Goal: Task Accomplishment & Management: Manage account settings

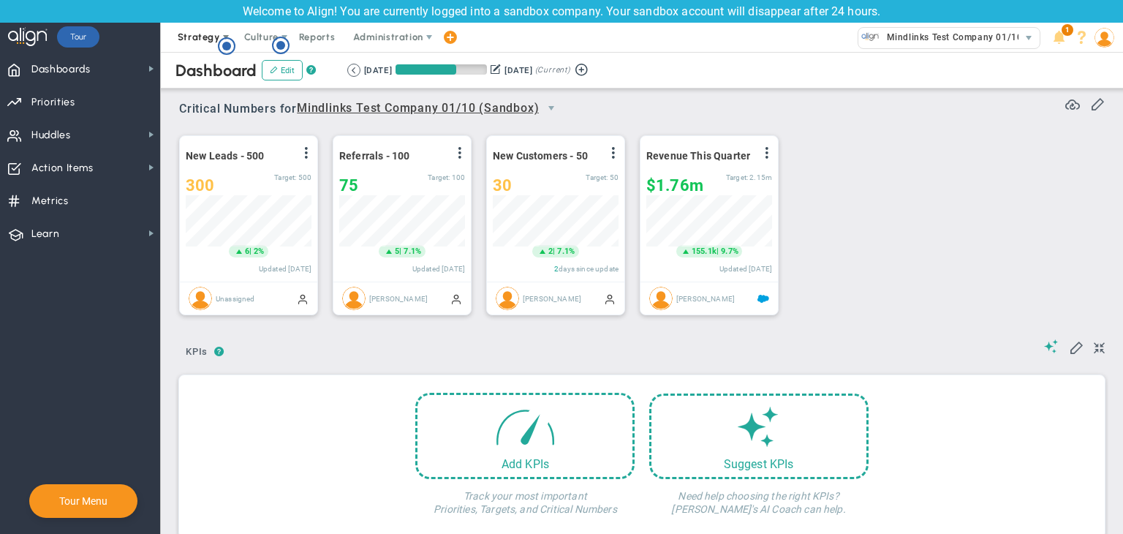
click at [213, 31] on span "Strategy" at bounding box center [199, 36] width 42 height 11
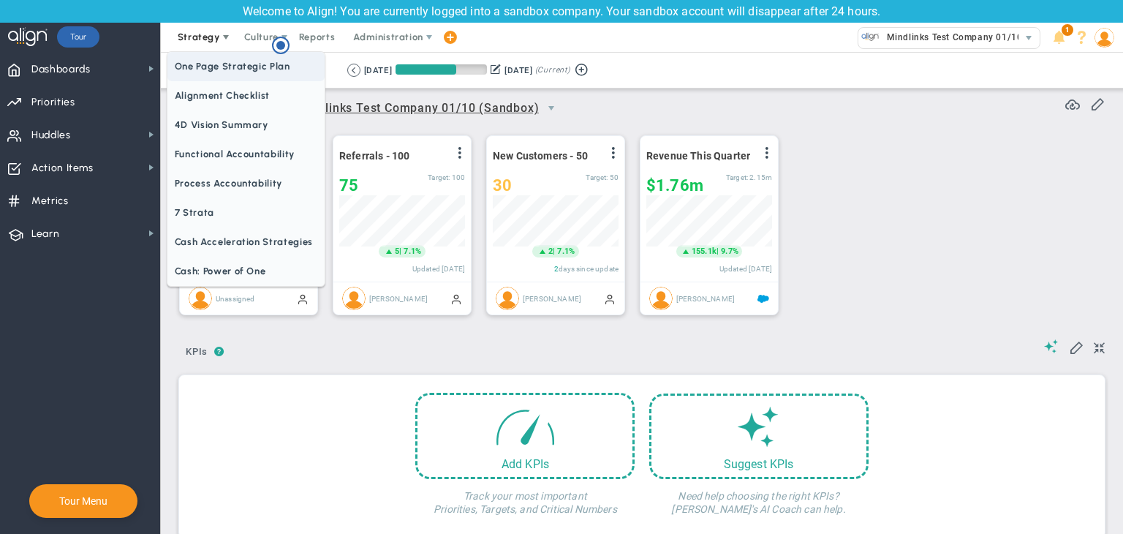
click at [208, 61] on span "One Page Strategic Plan" at bounding box center [245, 66] width 157 height 29
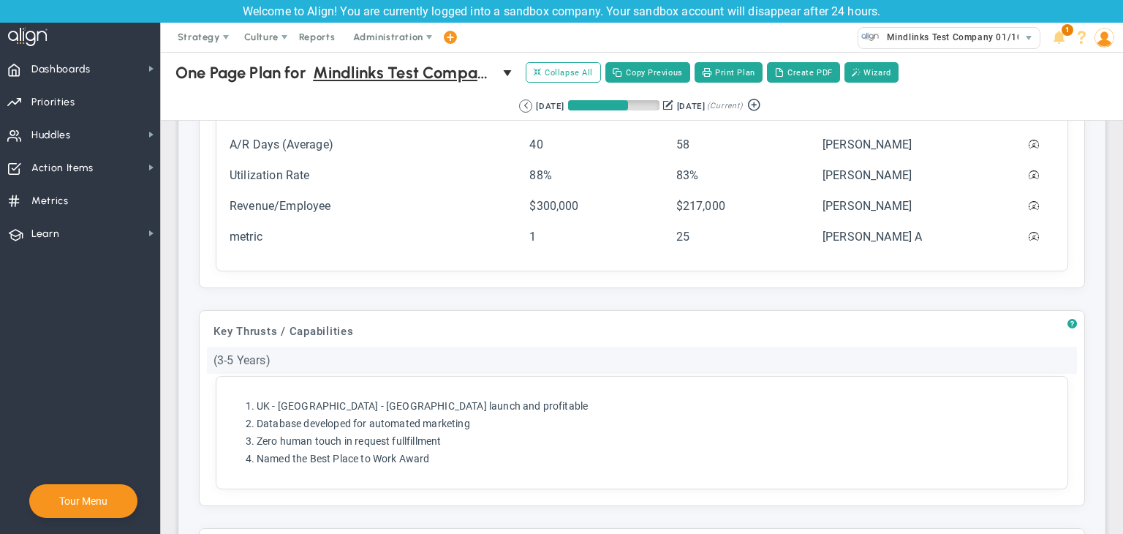
scroll to position [804, 0]
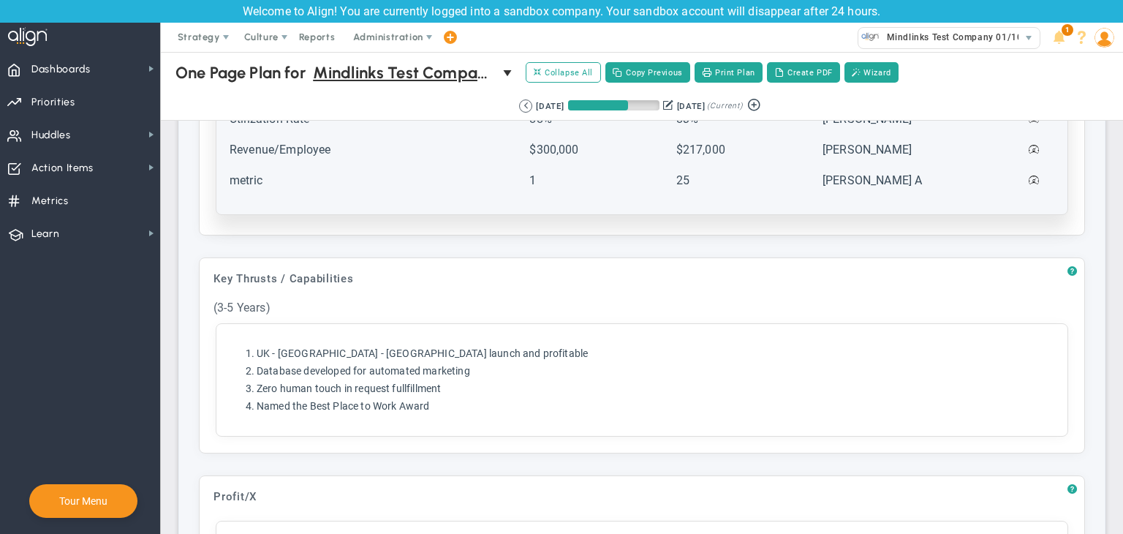
click at [303, 164] on td "Revenue/Employee" at bounding box center [378, 156] width 298 height 29
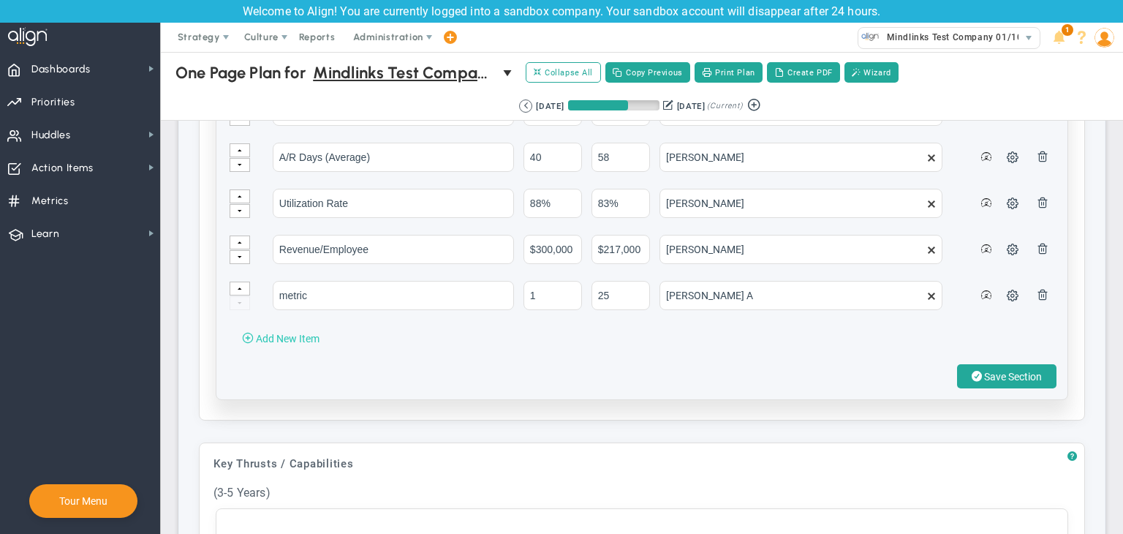
click at [281, 333] on span "Add New Item" at bounding box center [288, 339] width 64 height 12
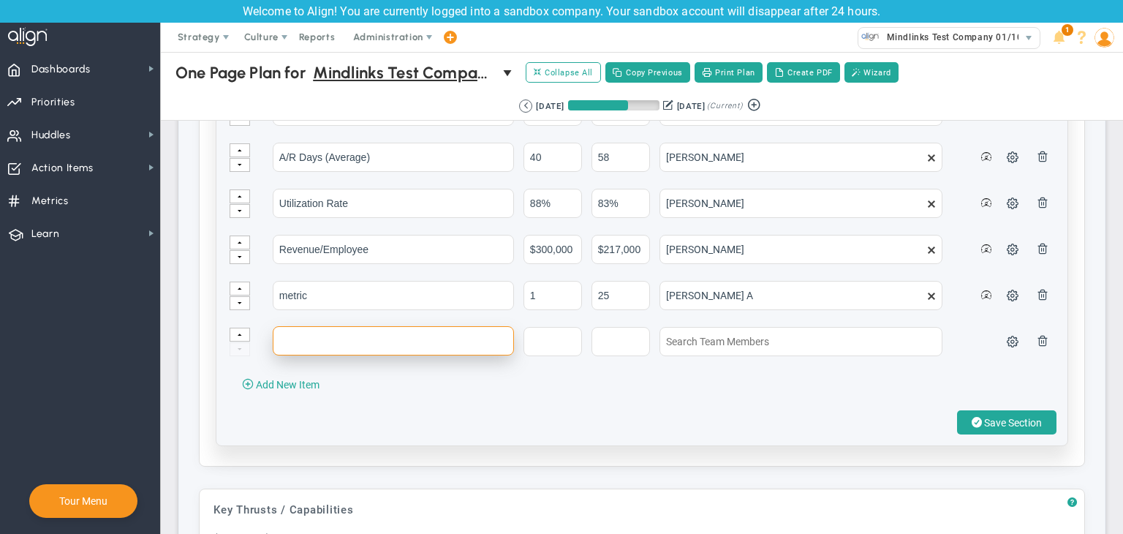
click at [320, 328] on input "text" at bounding box center [393, 340] width 241 height 29
type input "test"
click at [558, 345] on input "text" at bounding box center [552, 340] width 58 height 29
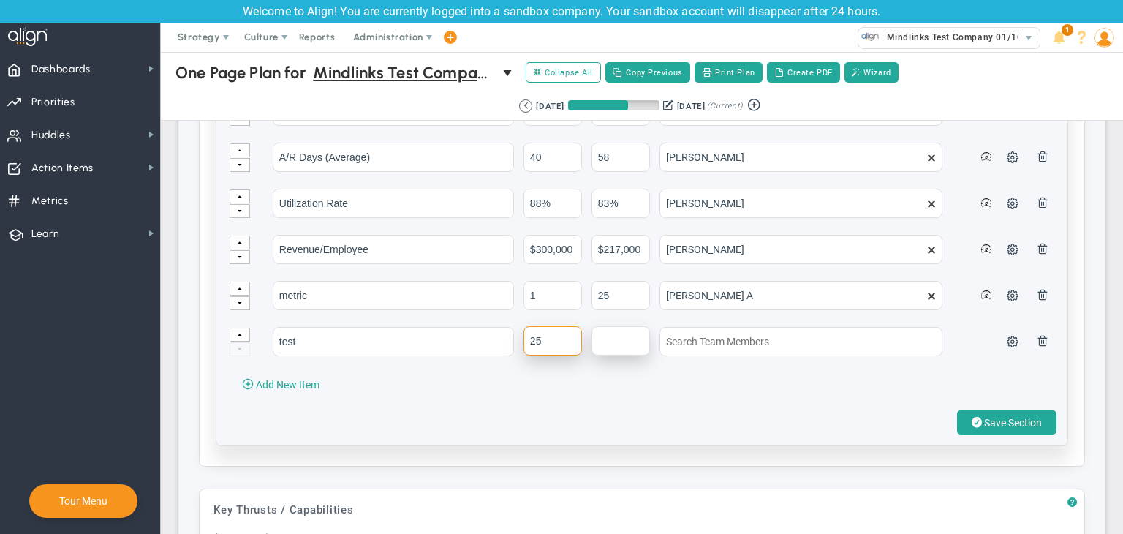
type input "25"
click at [619, 340] on input "text" at bounding box center [620, 340] width 58 height 29
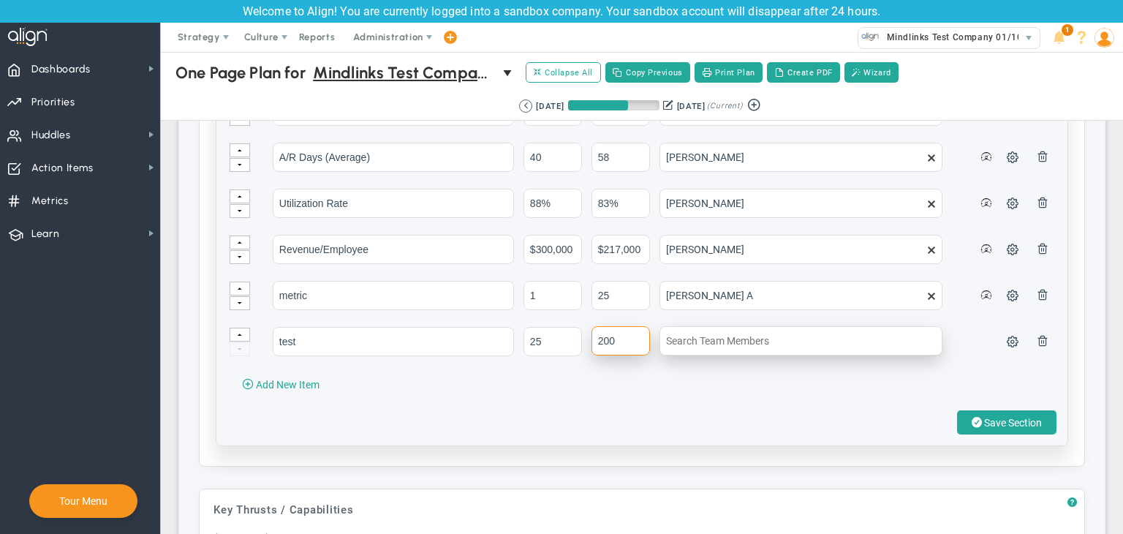
type input "200"
click at [729, 339] on input "text" at bounding box center [800, 340] width 283 height 29
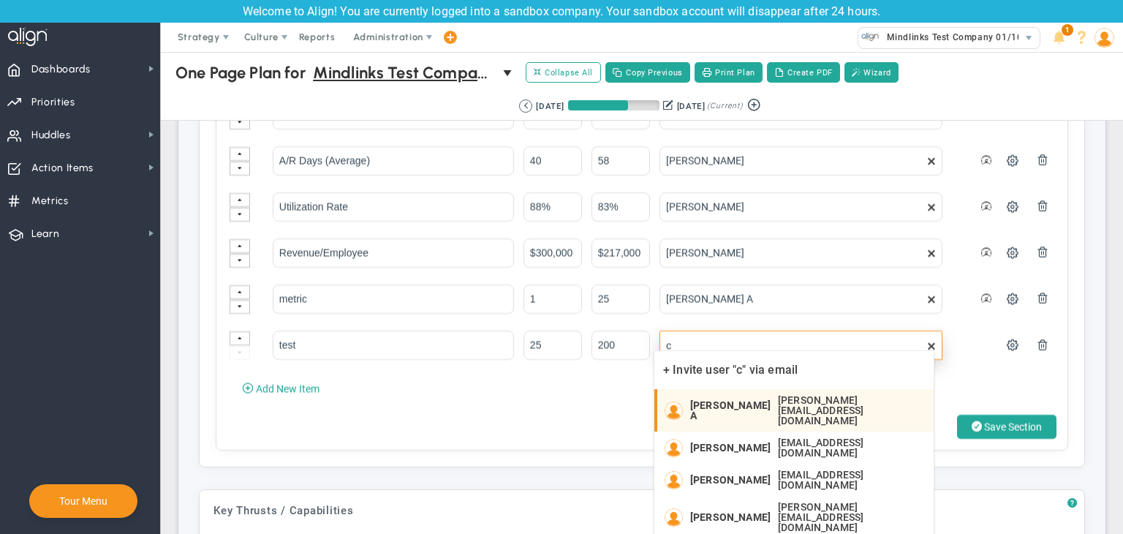
click at [727, 393] on li "Chandrika A chandrika@mindlinksinc.com" at bounding box center [793, 410] width 279 height 42
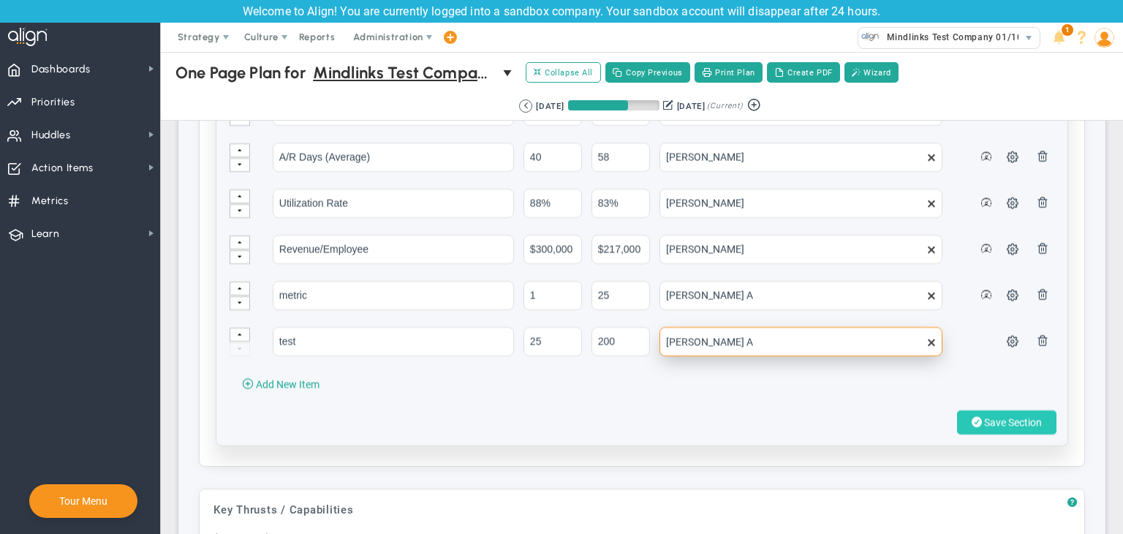
type input "[PERSON_NAME] A"
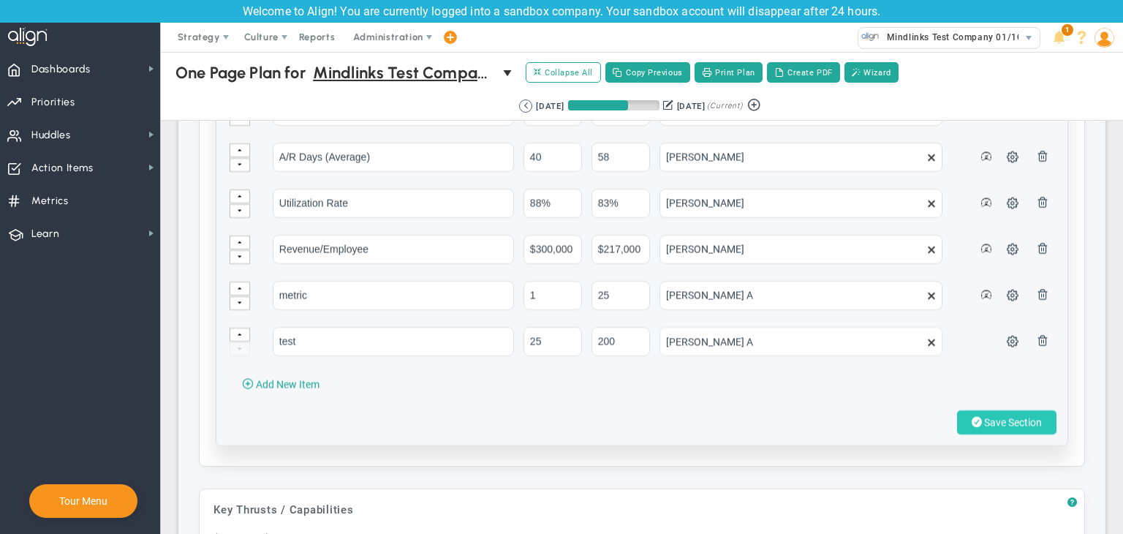
click at [984, 417] on span "Save Section" at bounding box center [1013, 423] width 58 height 12
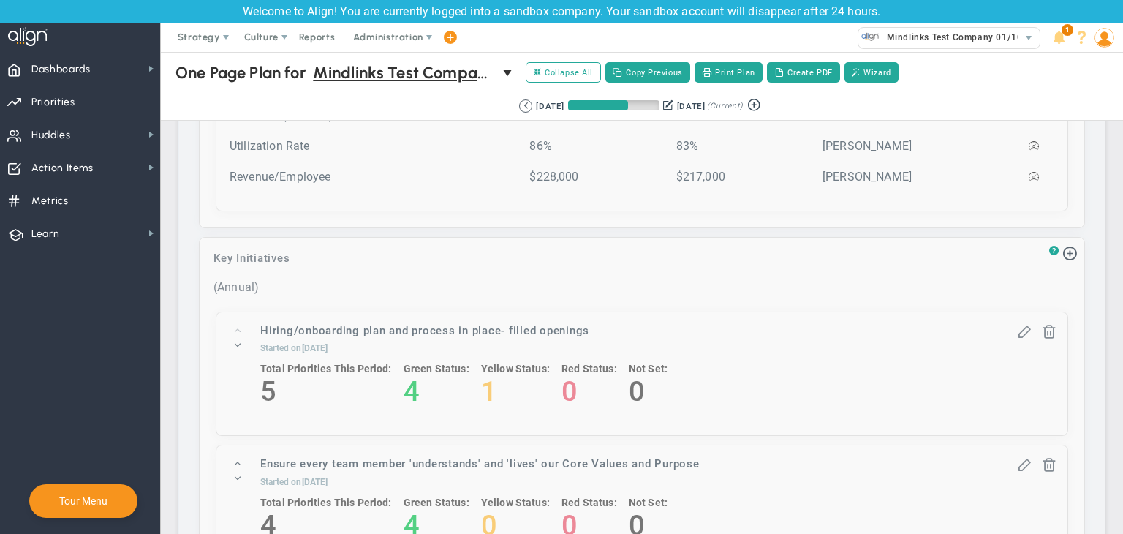
scroll to position [2047, 0]
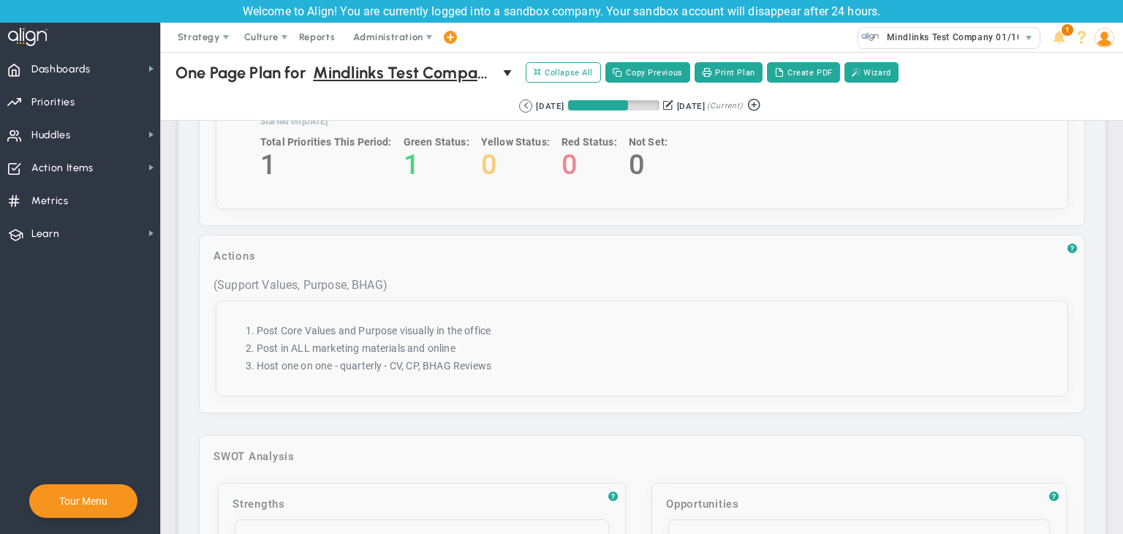
scroll to position [1809, 0]
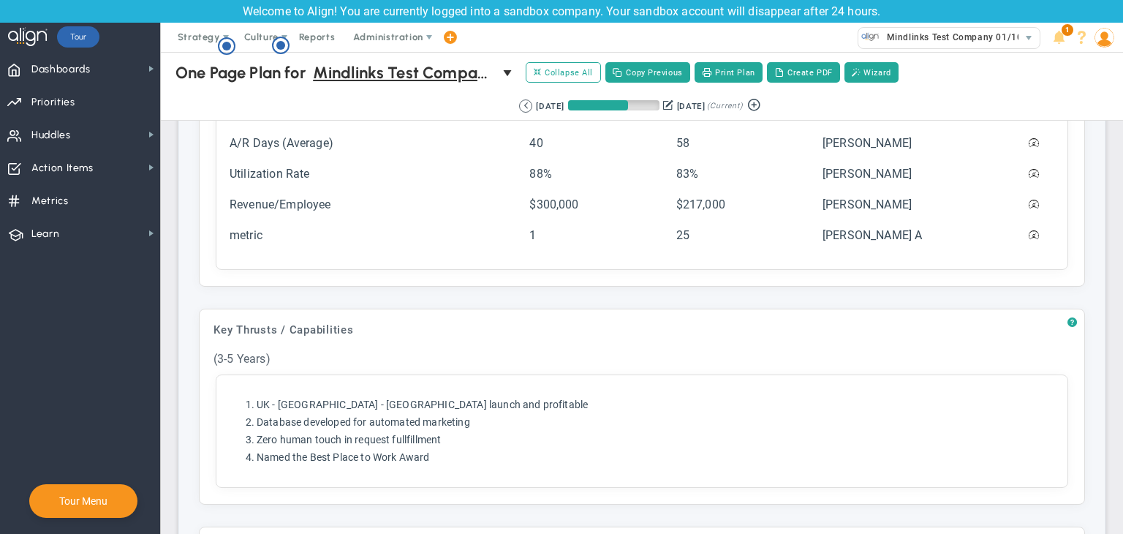
scroll to position [804, 0]
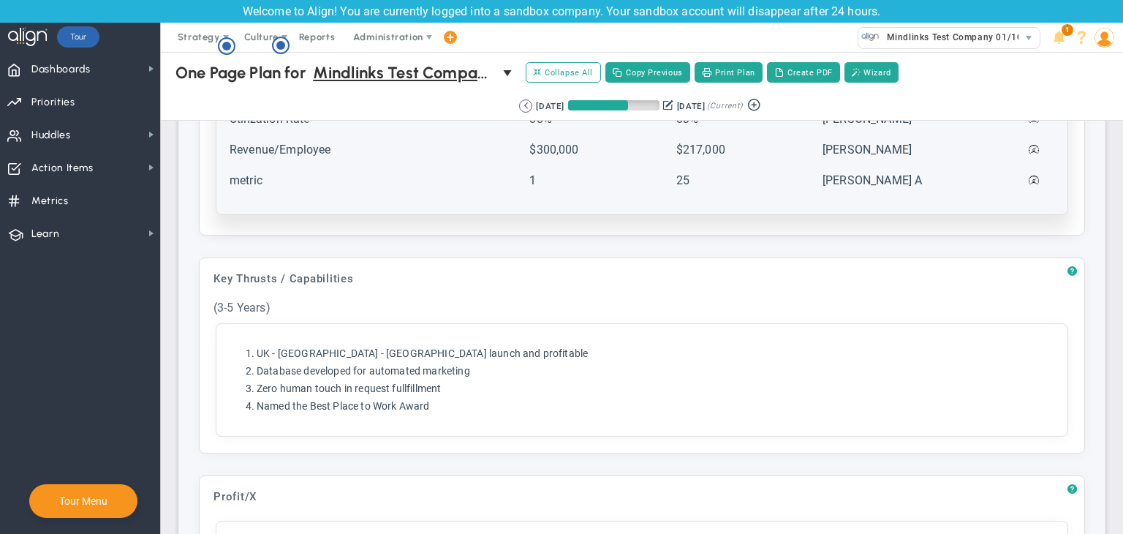
click at [392, 173] on td "metric" at bounding box center [378, 186] width 298 height 29
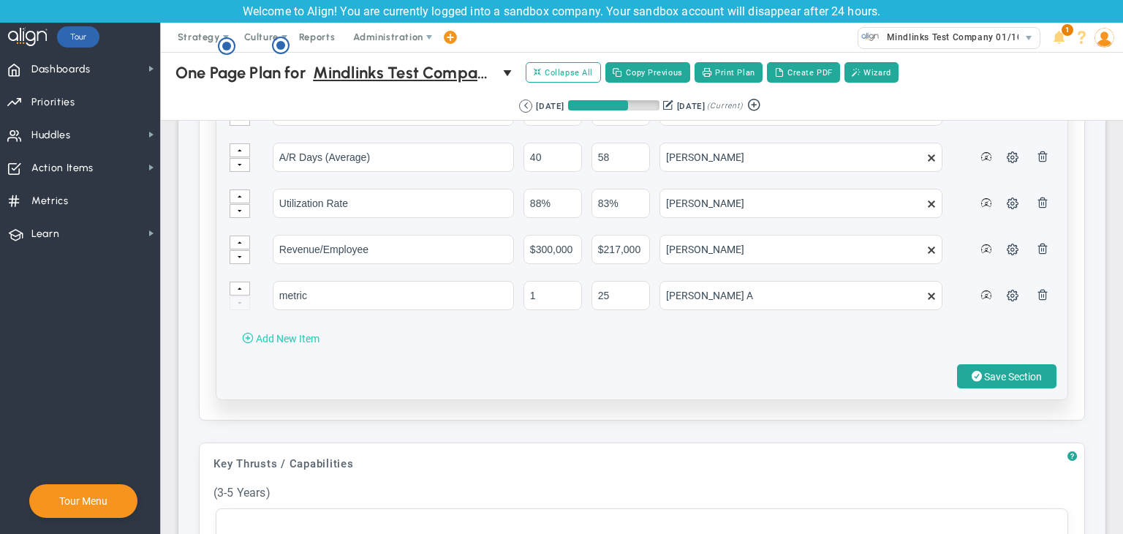
click at [296, 333] on span "Add New Item" at bounding box center [288, 339] width 64 height 12
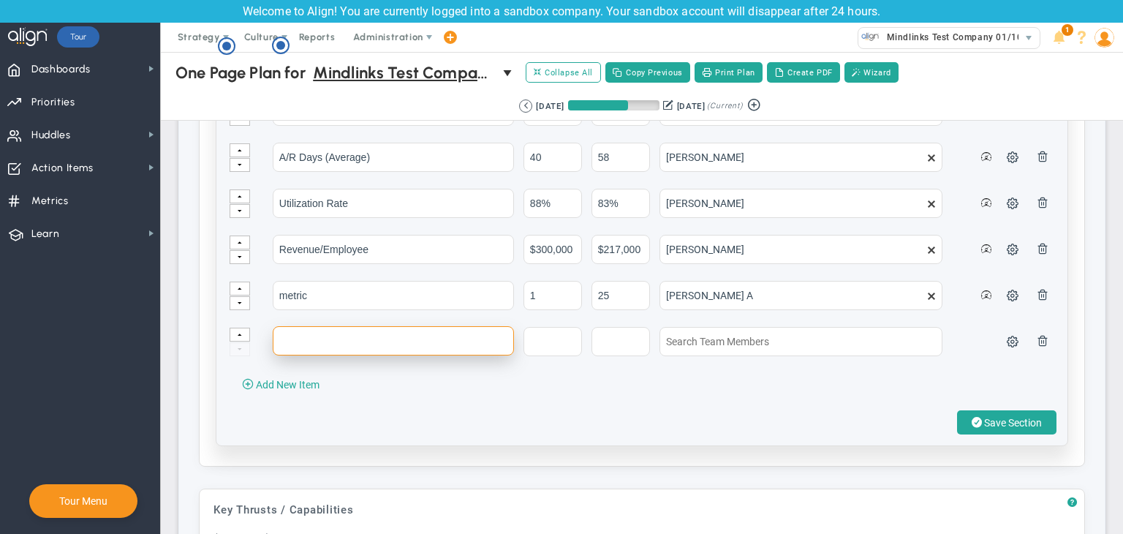
click at [316, 332] on input "text" at bounding box center [393, 340] width 241 height 29
type input "task 2"
click at [537, 328] on input "text" at bounding box center [552, 340] width 58 height 29
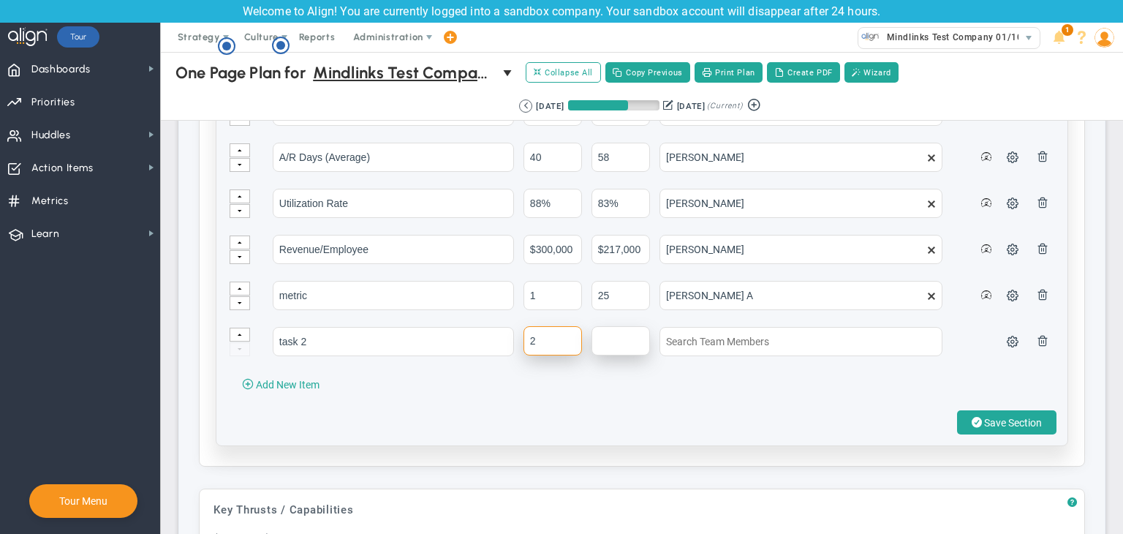
type input "2"
click at [618, 335] on input "text" at bounding box center [620, 340] width 58 height 29
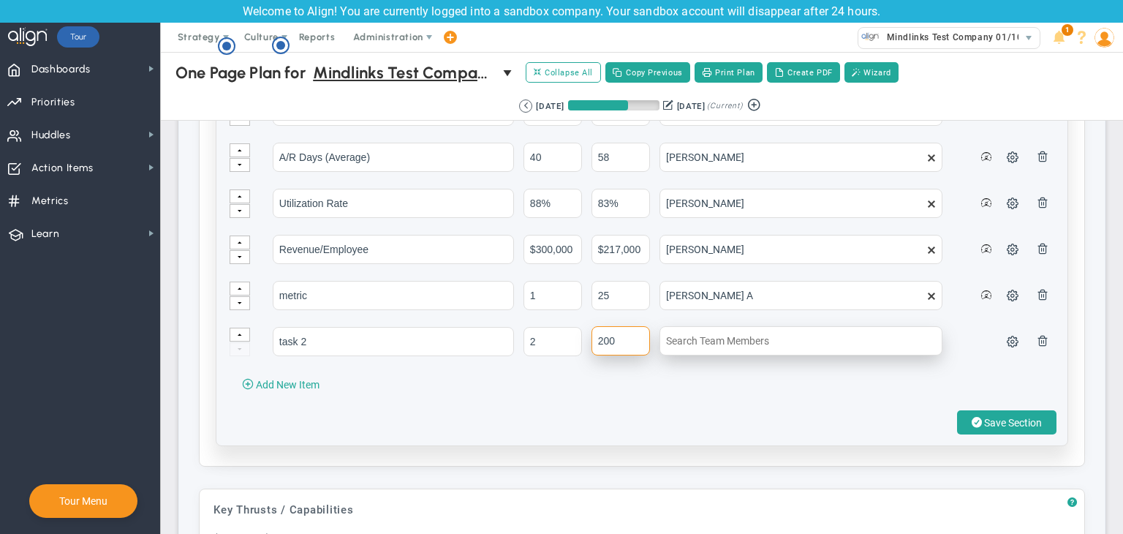
type input "200"
click at [709, 336] on input "text" at bounding box center [800, 340] width 283 height 29
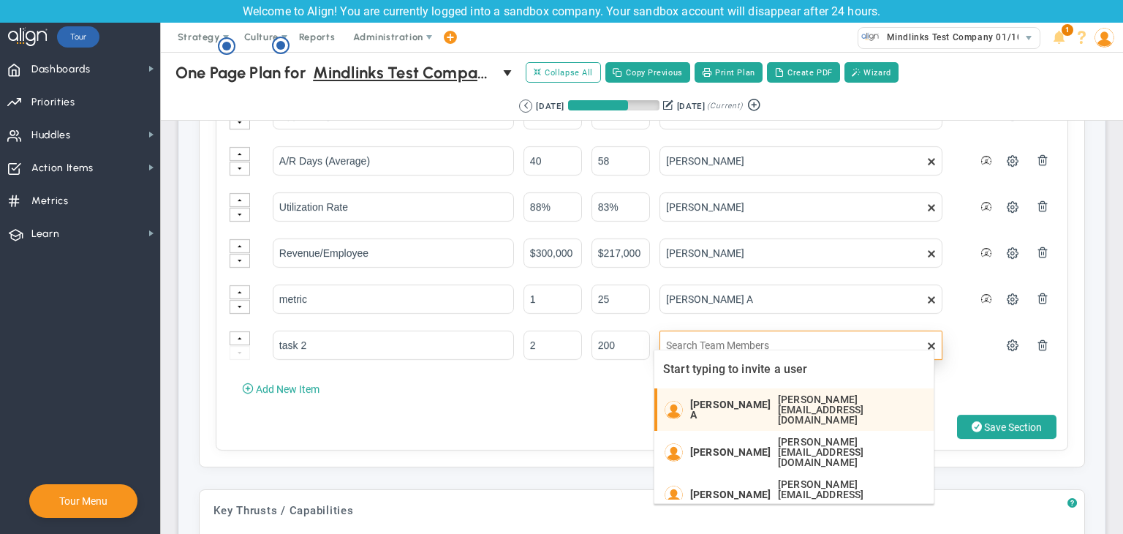
drag, startPoint x: 738, startPoint y: 402, endPoint x: 771, endPoint y: 401, distance: 33.6
click at [738, 401] on span "[PERSON_NAME] A" at bounding box center [730, 409] width 80 height 20
type input "[PERSON_NAME] A"
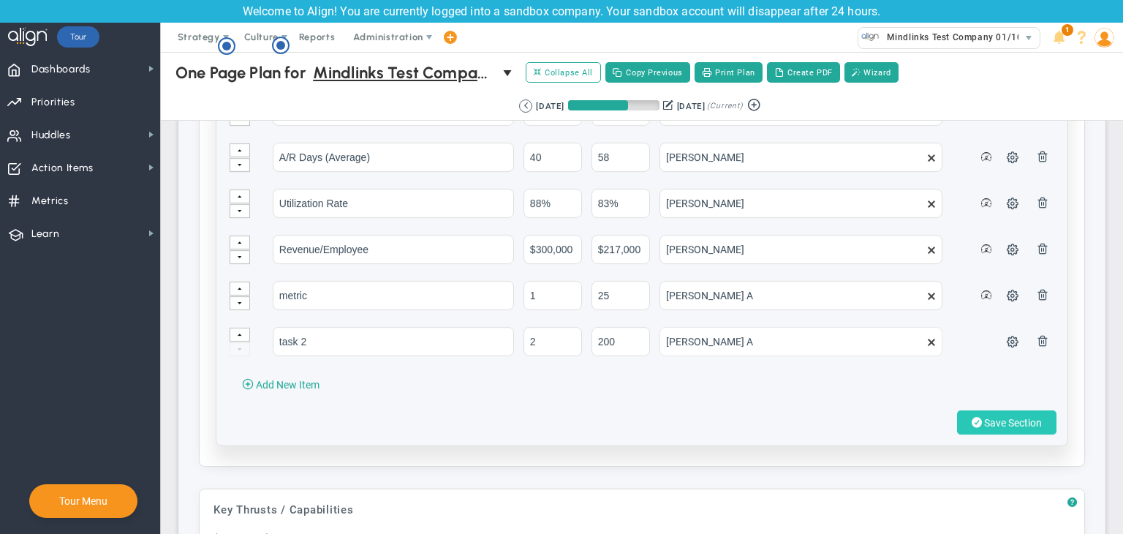
click at [998, 422] on span "Save Section" at bounding box center [1013, 423] width 58 height 12
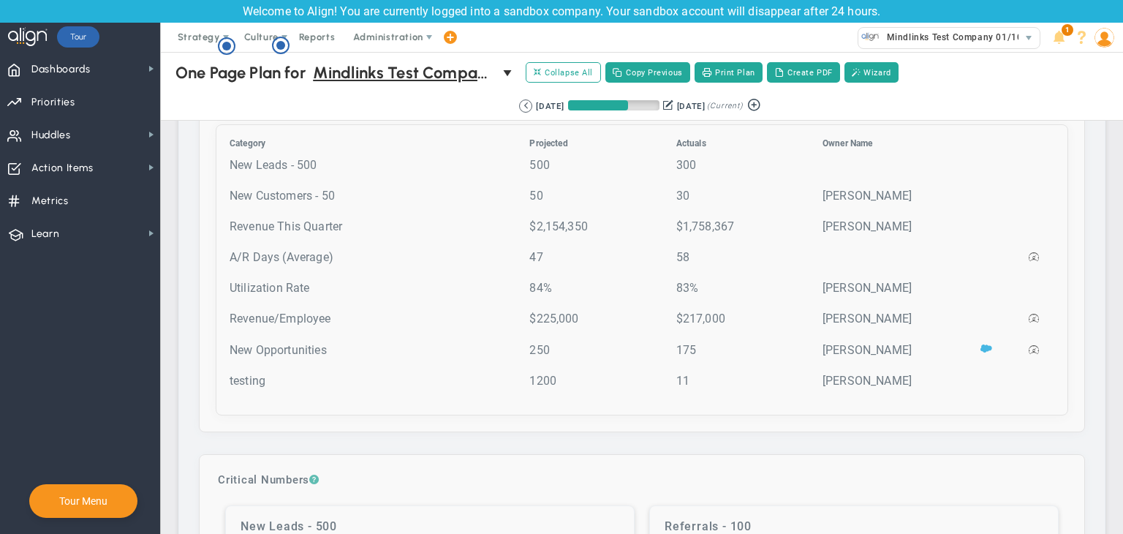
scroll to position [3435, 0]
